Goal: Task Accomplishment & Management: Use online tool/utility

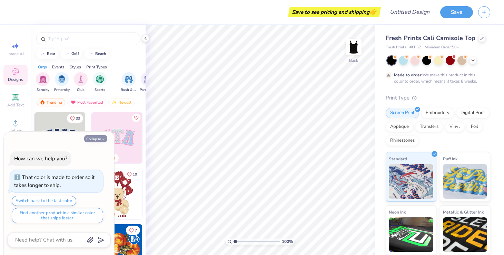
click at [100, 138] on button "Collapse" at bounding box center [95, 138] width 23 height 7
type textarea "x"
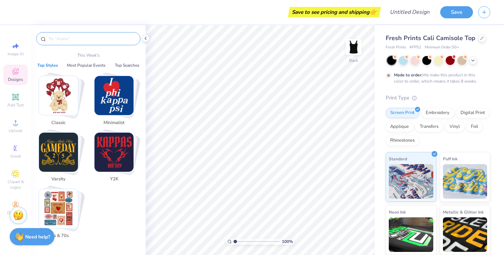
click at [79, 36] on input "text" at bounding box center [92, 38] width 88 height 7
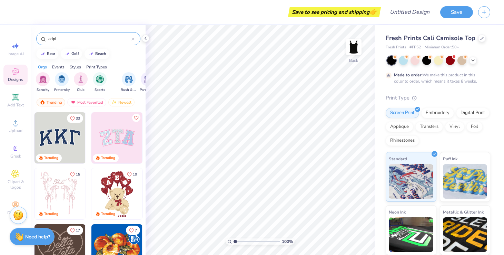
type input "adpi"
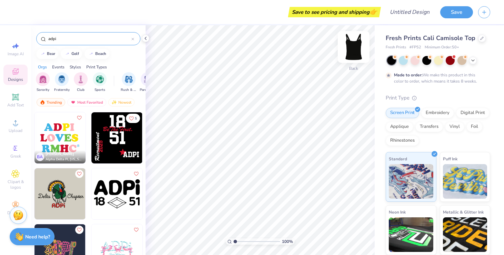
click at [355, 45] on img at bounding box center [354, 47] width 28 height 28
click at [353, 50] on img at bounding box center [354, 47] width 28 height 28
click at [353, 50] on img at bounding box center [354, 47] width 14 height 14
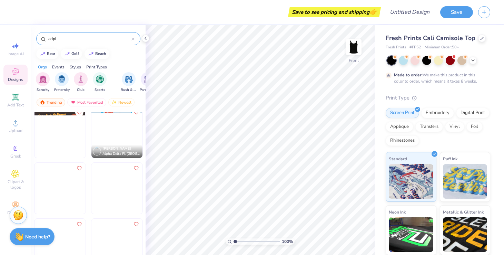
scroll to position [1515, 0]
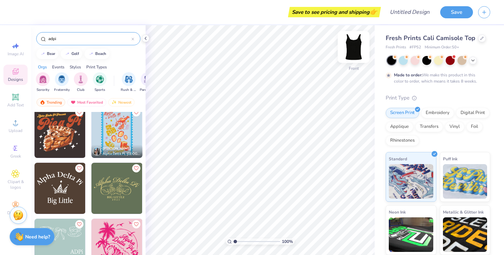
click at [356, 40] on img at bounding box center [354, 47] width 28 height 28
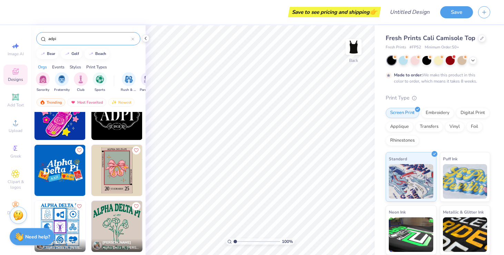
scroll to position [1702, 0]
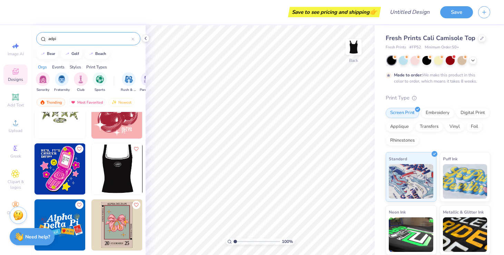
click at [125, 176] on div at bounding box center [116, 168] width 153 height 51
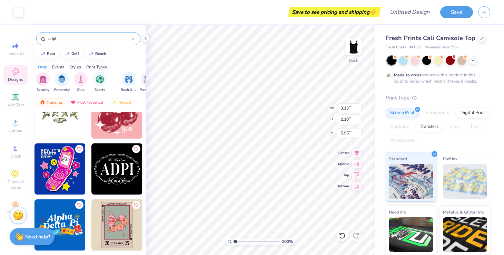
type input "4.58"
type input "3.07"
type input "1.34"
type input "3.90"
type input "2.62"
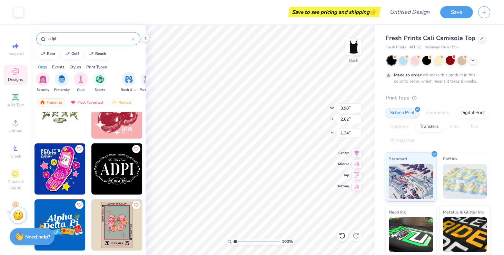
type input "1.85"
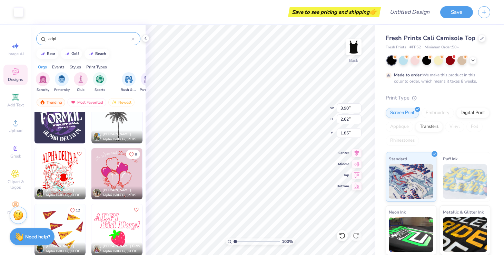
scroll to position [3377, 0]
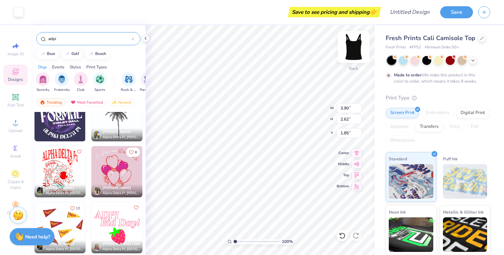
click at [350, 45] on img at bounding box center [354, 47] width 28 height 28
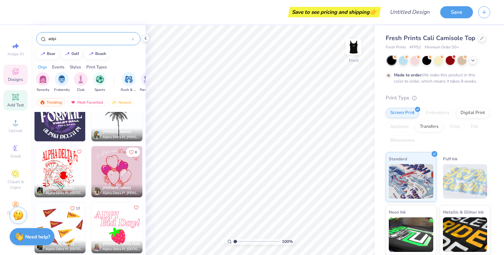
click at [17, 101] on icon at bounding box center [15, 97] width 8 height 8
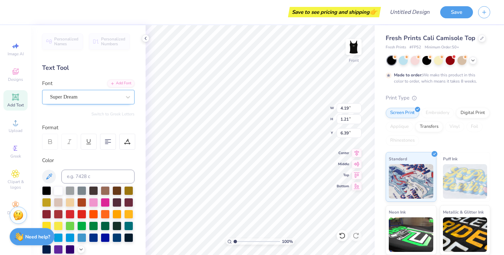
click at [88, 97] on div "Super Dream" at bounding box center [85, 96] width 72 height 11
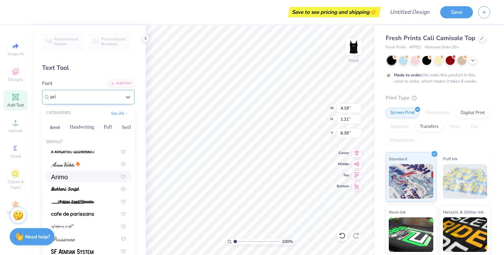
click at [78, 174] on div at bounding box center [88, 176] width 75 height 7
type input "ari"
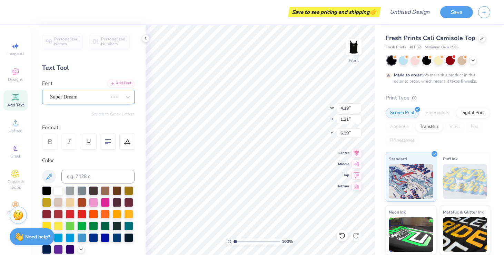
type input "4.34"
type input "1.19"
type input "6.40"
click at [66, 95] on div "Arimo" at bounding box center [85, 96] width 72 height 11
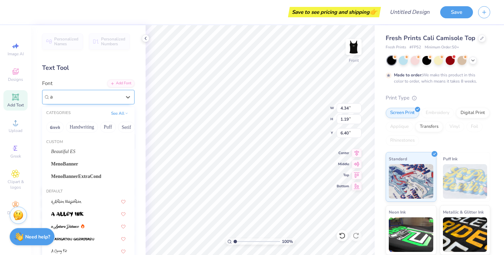
type input "a"
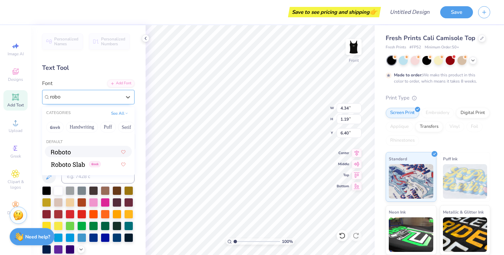
click at [74, 151] on div at bounding box center [88, 151] width 75 height 7
type input "robo"
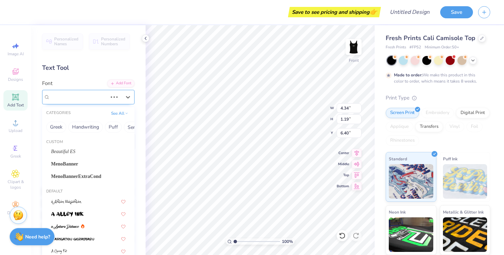
click at [93, 100] on div "Arimo" at bounding box center [78, 96] width 59 height 11
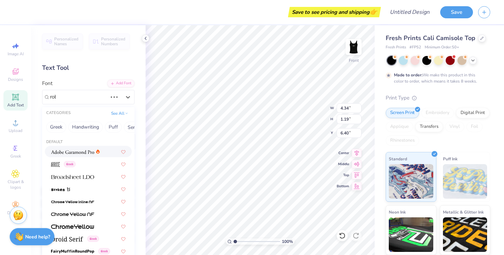
type input "robo"
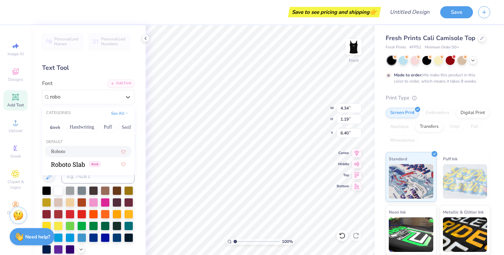
type input "4.06"
type input "1.23"
type input "6.38"
click at [75, 152] on div "Roboto" at bounding box center [88, 151] width 75 height 7
type input "robo"
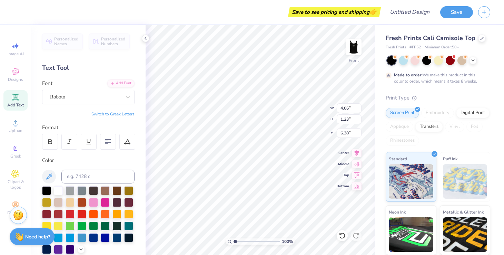
scroll to position [1, 1]
type textarea "my big made me wear this"
click at [104, 138] on div at bounding box center [108, 142] width 16 height 16
click at [117, 179] on input at bounding box center [97, 176] width 73 height 14
paste input "#8ACE00"
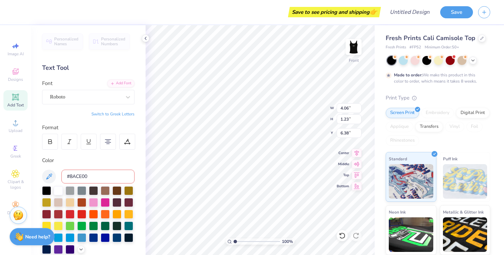
click at [70, 176] on input "#8ACE00" at bounding box center [97, 176] width 73 height 14
type input "8ACE00"
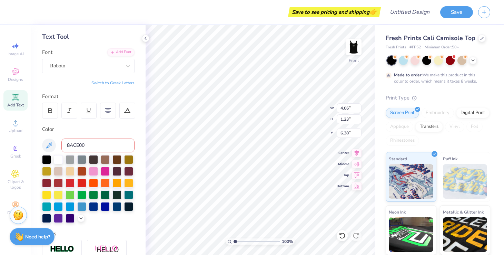
click at [102, 148] on input "8ACE00" at bounding box center [97, 145] width 73 height 14
click at [70, 196] on div at bounding box center [70, 193] width 9 height 9
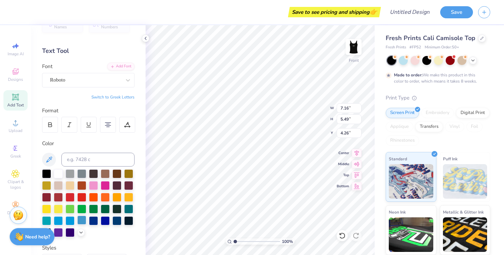
scroll to position [0, 0]
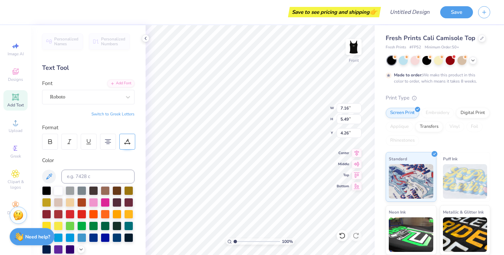
click at [128, 135] on div at bounding box center [127, 142] width 16 height 16
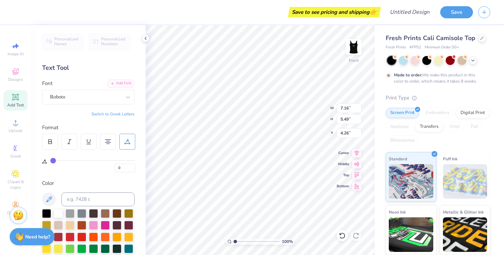
type input "2"
type input "3"
type input "4"
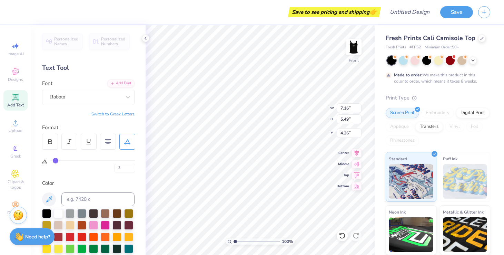
type input "4"
type input "5"
type input "6"
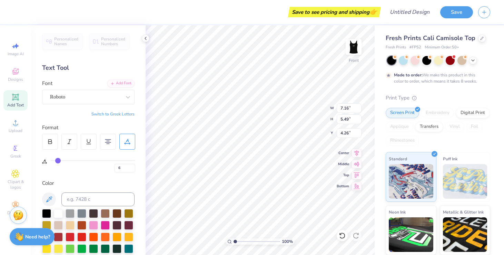
type input "7"
type input "8"
type input "9"
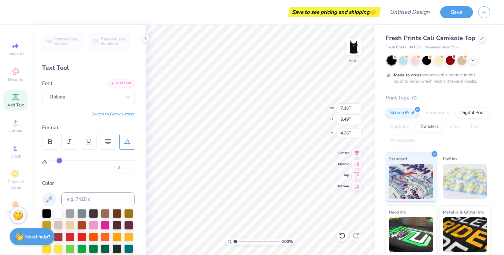
type input "9"
type input "10"
type input "11"
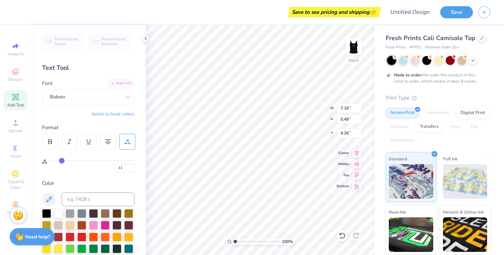
type input "12"
type input "13"
type input "14"
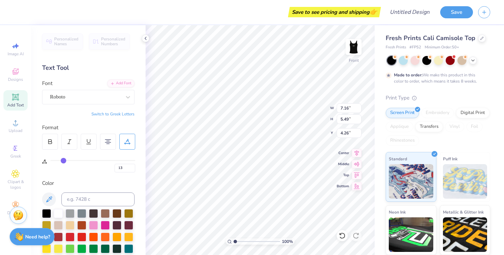
type input "14"
type input "15"
type input "16"
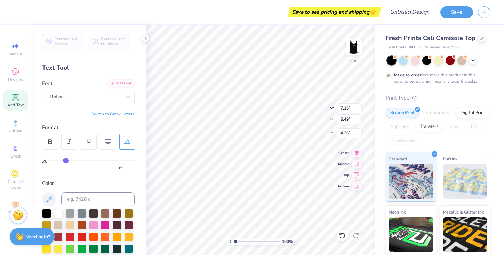
type input "17"
type input "18"
type input "19"
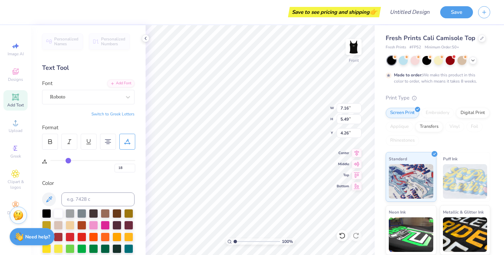
type input "19"
type input "21"
type input "24"
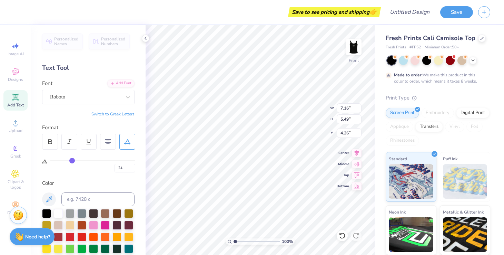
type input "27"
type input "31"
type input "35"
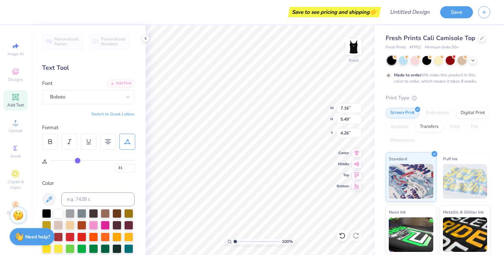
type input "35"
type input "39"
type input "43"
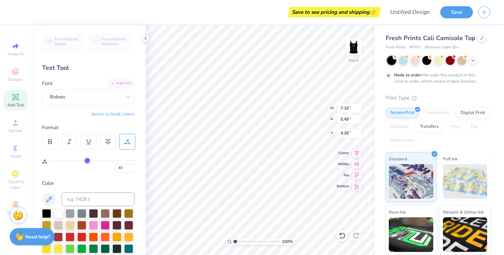
type input "46"
type input "48"
type input "49"
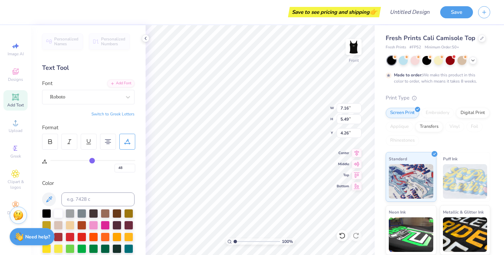
type input "49"
type input "50"
drag, startPoint x: 55, startPoint y: 161, endPoint x: 93, endPoint y: 173, distance: 39.6
type input "50"
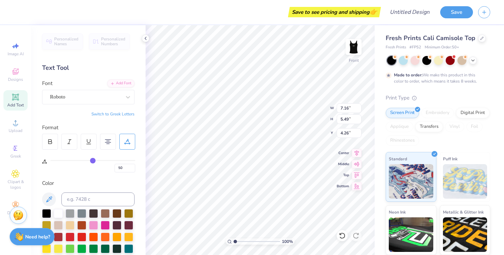
click at [93, 161] on input "range" at bounding box center [92, 160] width 85 height 1
type input "8.97"
type input "3.54"
type input "5.23"
type input "48"
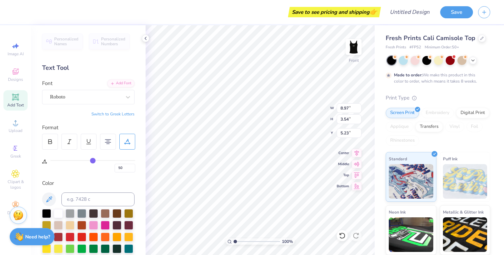
type input "48"
type input "41"
type input "16"
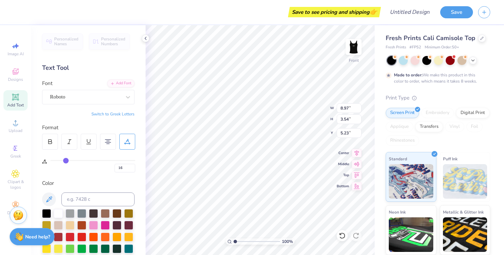
type input "1"
type input "0"
drag, startPoint x: 93, startPoint y: 159, endPoint x: 12, endPoint y: 158, distance: 80.8
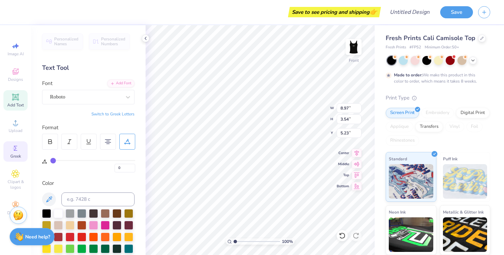
type input "0"
click at [50, 160] on input "range" at bounding box center [92, 160] width 85 height 1
type input "4.62"
type input "3.12"
type input "6.28"
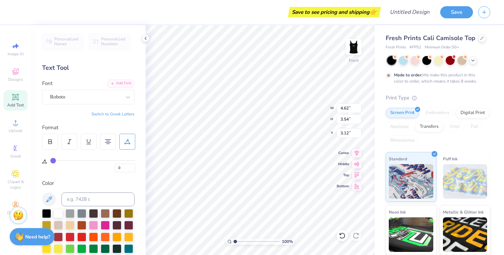
type input "4.81"
type input "8.12"
type input "6.22"
type input "8.80"
type input "6.74"
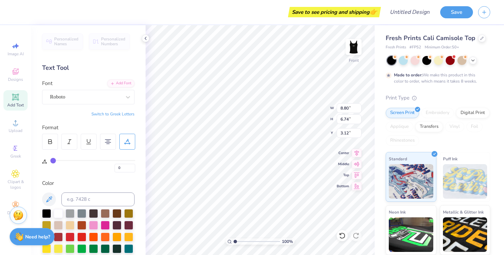
type input "3.63"
click at [84, 94] on div "Roboto" at bounding box center [85, 96] width 72 height 11
click at [86, 96] on div "Roboto" at bounding box center [85, 97] width 71 height 8
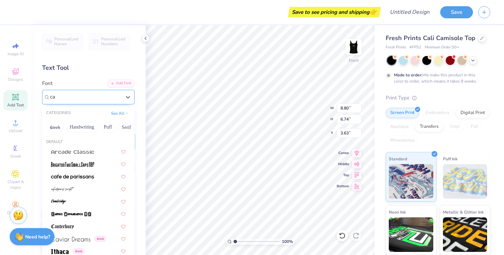
type input "c"
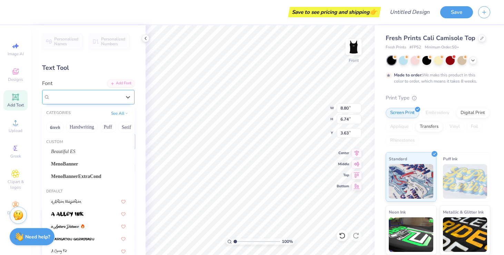
click at [112, 79] on div "Personalized Names Personalized Numbers Text Tool Add Font Font option Mechanic…" at bounding box center [88, 140] width 115 height 230
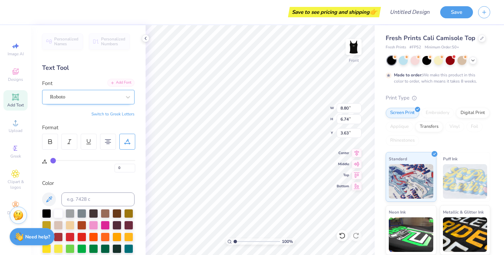
click at [117, 83] on div "Add Font" at bounding box center [120, 83] width 27 height 8
click at [114, 96] on div "Roboto" at bounding box center [85, 96] width 72 height 11
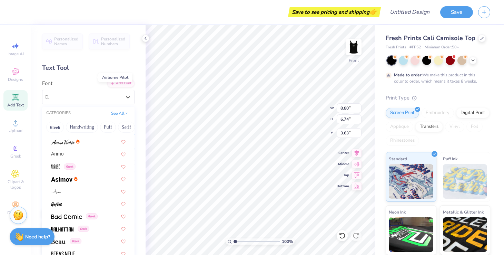
scroll to position [275, 0]
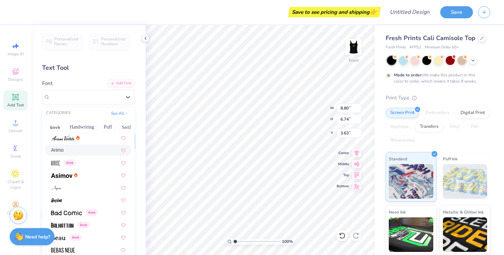
click at [85, 149] on div "Arimo" at bounding box center [88, 149] width 75 height 7
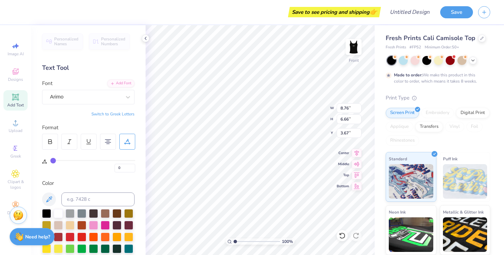
type input "8.76"
type input "6.66"
type input "3.67"
click at [79, 96] on div "Arimo" at bounding box center [85, 96] width 72 height 11
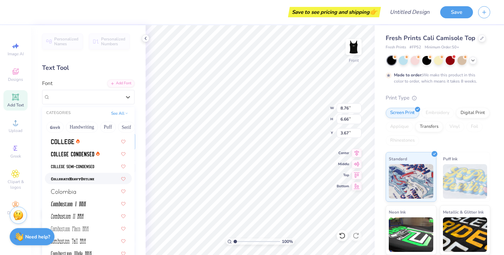
scroll to position [971, 0]
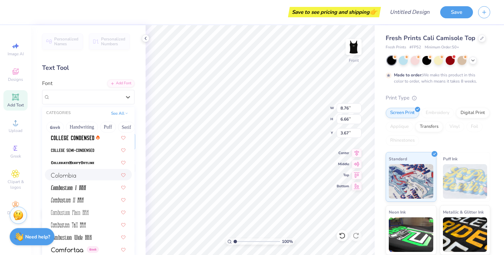
click at [92, 176] on div at bounding box center [88, 174] width 75 height 7
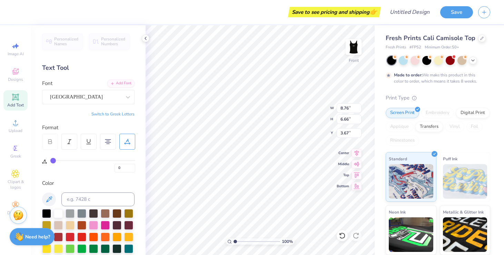
type input "6.46"
type input "6.29"
type input "3.85"
click at [93, 98] on div "[GEOGRAPHIC_DATA]" at bounding box center [85, 96] width 72 height 11
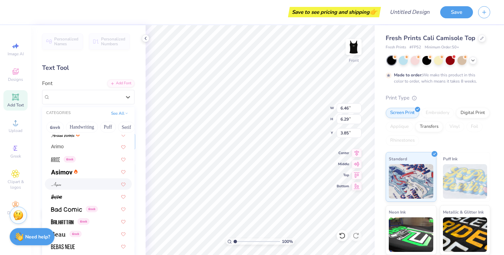
scroll to position [0, 0]
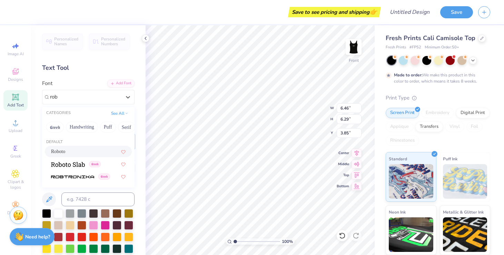
click at [89, 149] on div "Roboto" at bounding box center [88, 151] width 75 height 7
type input "rob"
type input "8.80"
type input "6.74"
type input "3.63"
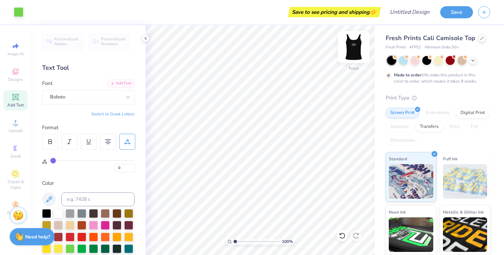
click at [353, 46] on img at bounding box center [354, 47] width 28 height 28
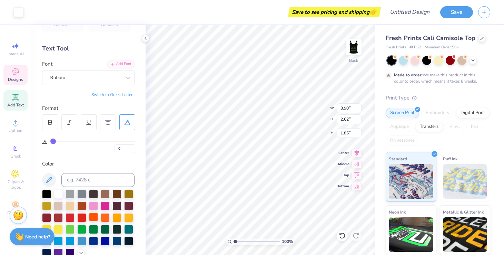
scroll to position [21, 0]
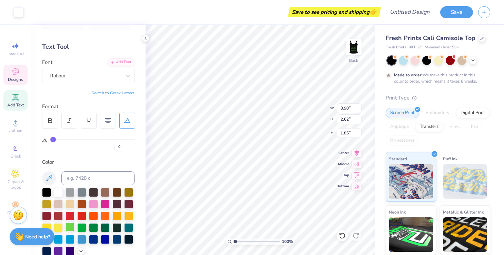
click at [68, 228] on div at bounding box center [70, 226] width 9 height 9
click at [70, 226] on div at bounding box center [70, 226] width 9 height 9
click at [68, 227] on div at bounding box center [70, 226] width 9 height 9
click at [358, 48] on img at bounding box center [354, 47] width 28 height 28
